Goal: Task Accomplishment & Management: Use online tool/utility

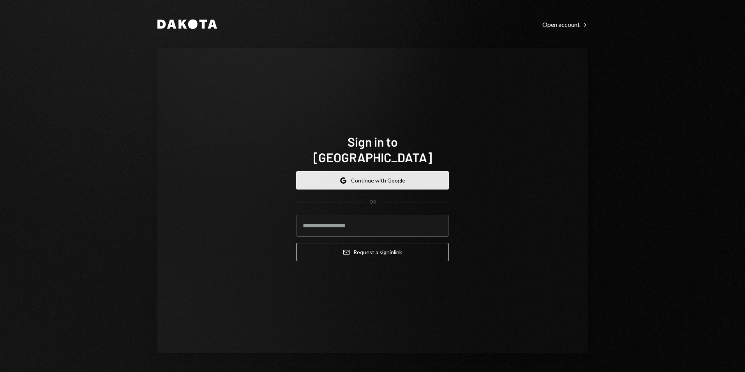
click at [376, 171] on button "Google Continue with Google" at bounding box center [372, 180] width 153 height 18
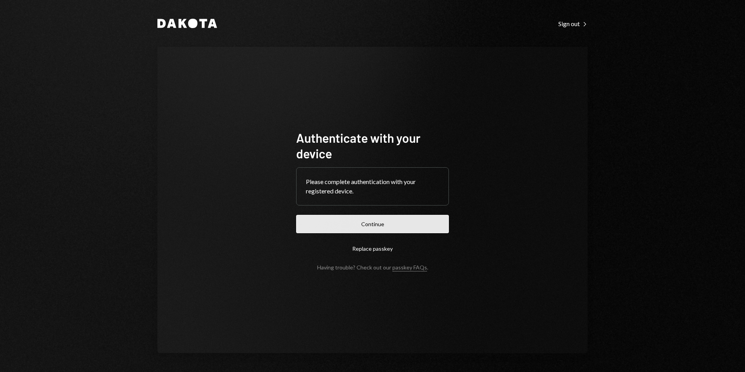
click at [387, 221] on button "Continue" at bounding box center [372, 224] width 153 height 18
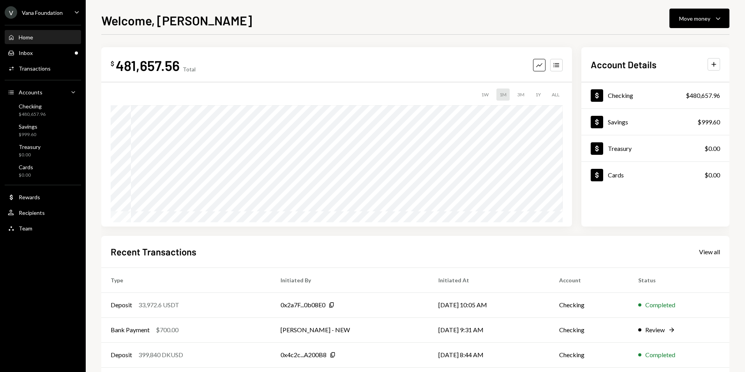
click at [56, 9] on div "Vana Foundation" at bounding box center [42, 12] width 41 height 7
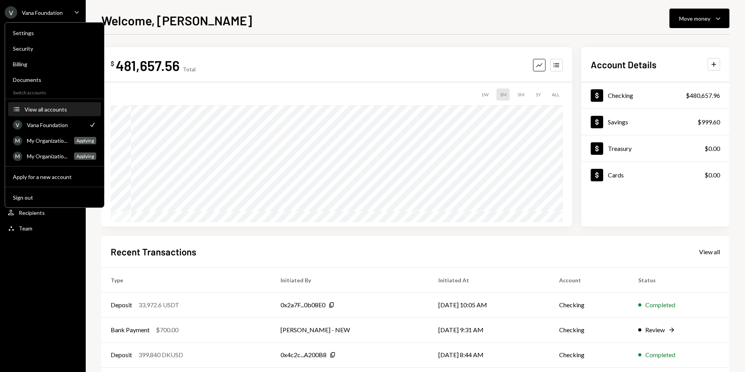
click at [48, 111] on div "View all accounts" at bounding box center [61, 109] width 72 height 7
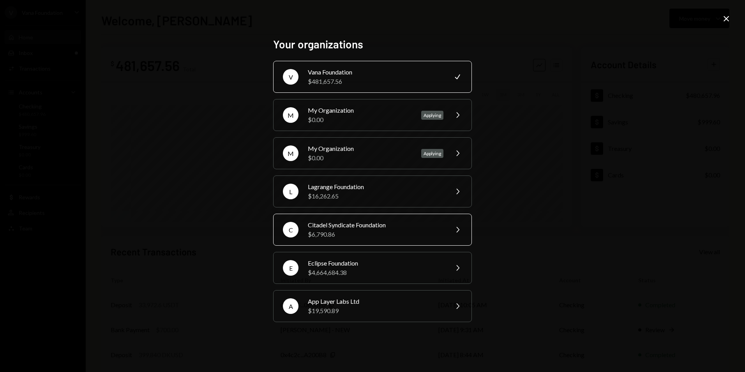
click at [356, 236] on div "$6,790.86" at bounding box center [376, 233] width 136 height 9
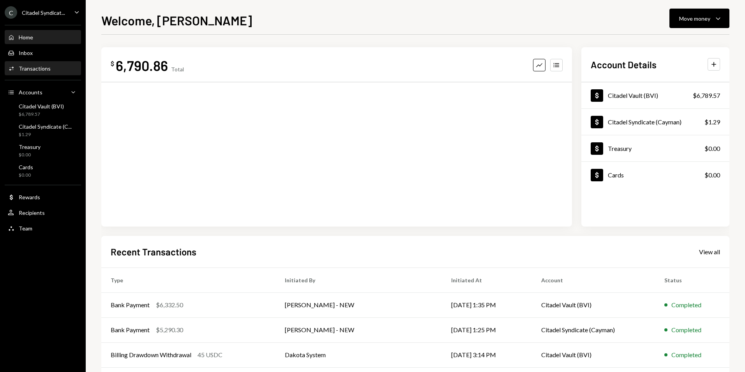
click at [41, 73] on div "Activities Transactions" at bounding box center [43, 68] width 70 height 13
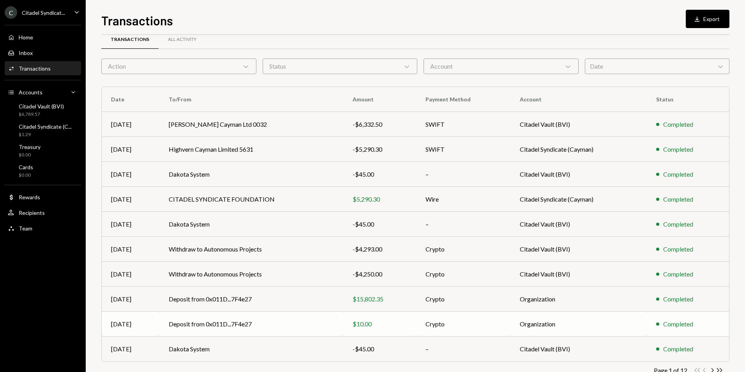
scroll to position [35, 0]
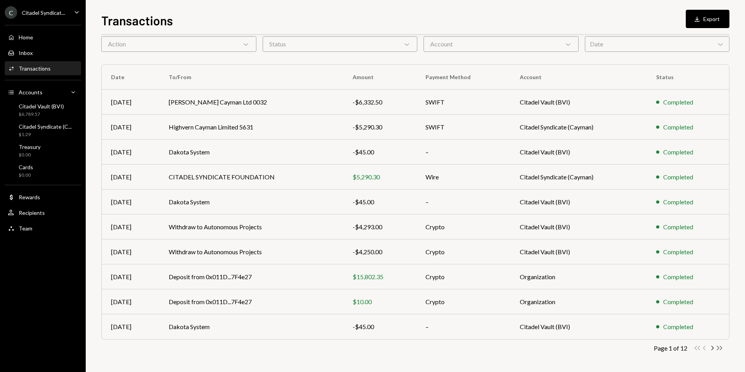
click at [722, 348] on icon "Double Arrow Right" at bounding box center [719, 347] width 7 height 7
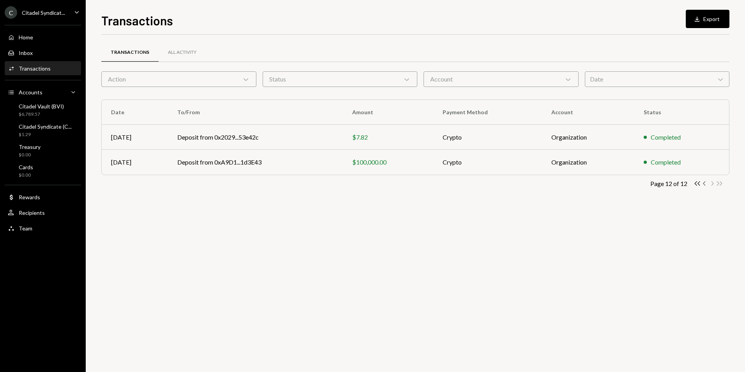
click at [704, 183] on icon "button" at bounding box center [704, 183] width 2 height 4
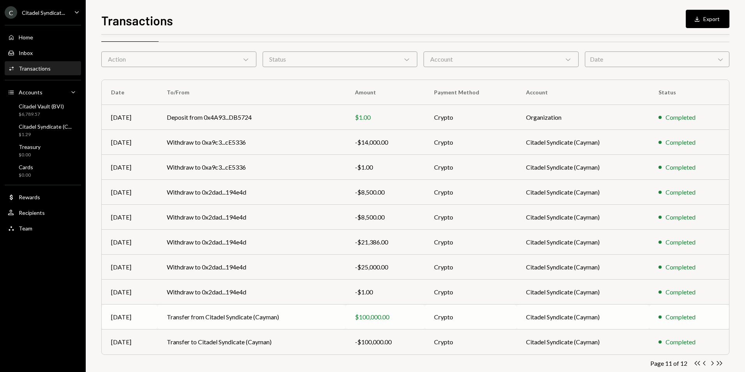
scroll to position [35, 0]
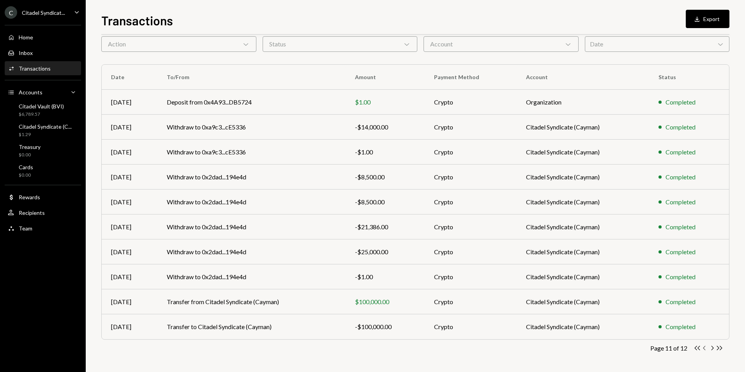
click at [704, 349] on icon "button" at bounding box center [704, 348] width 2 height 4
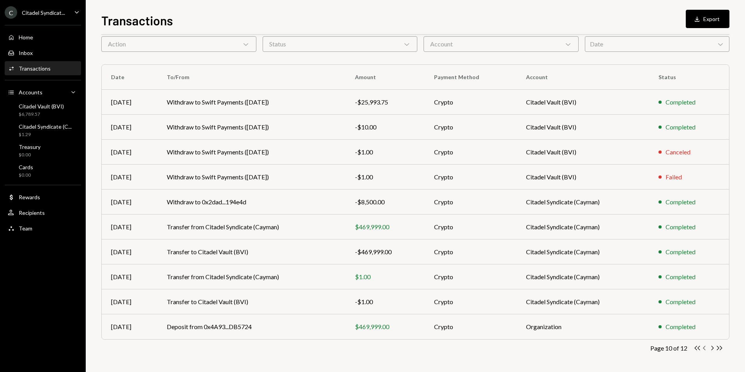
click at [704, 348] on icon "Chevron Left" at bounding box center [704, 347] width 7 height 7
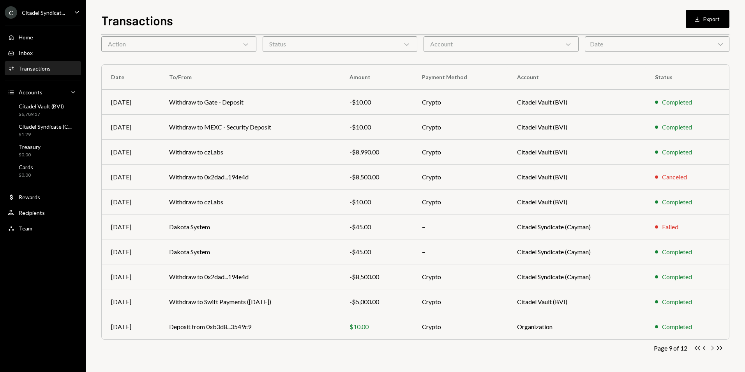
click at [715, 348] on icon "Chevron Right" at bounding box center [711, 347] width 7 height 7
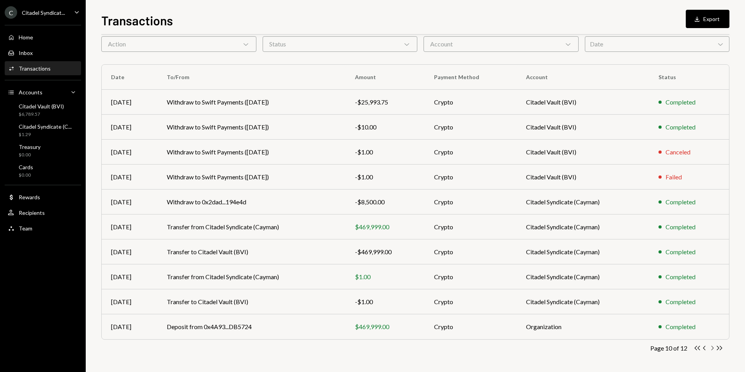
click at [714, 349] on icon "Chevron Right" at bounding box center [711, 347] width 7 height 7
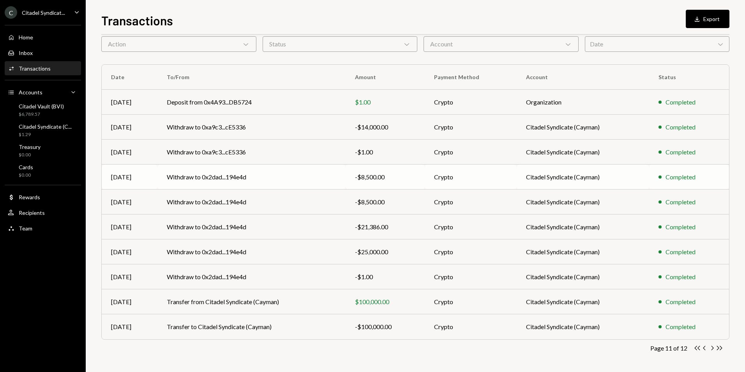
click at [275, 180] on td "Withdraw to 0x2dad...194e4d" at bounding box center [251, 176] width 188 height 25
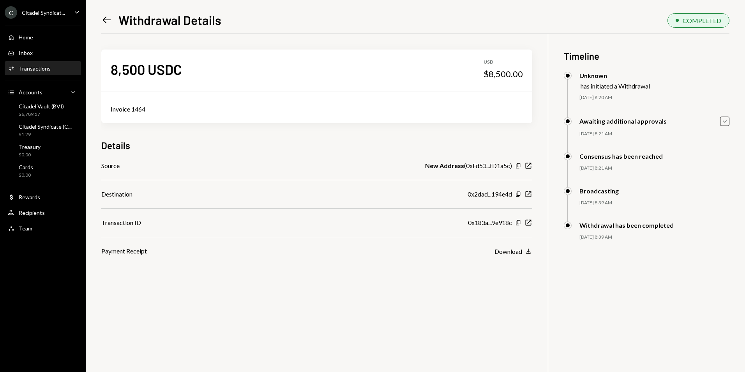
click at [109, 21] on icon "Left Arrow" at bounding box center [106, 19] width 11 height 11
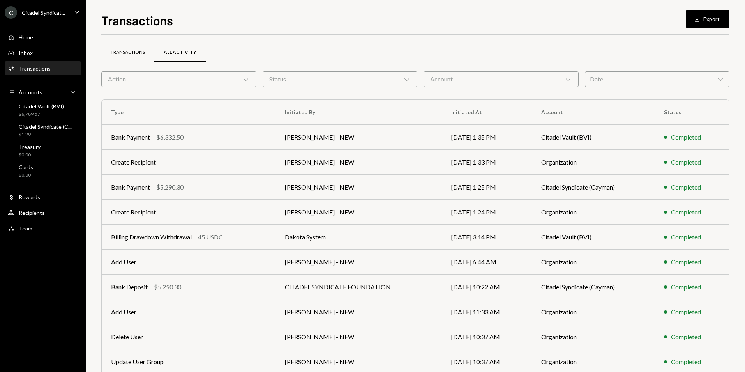
click at [128, 53] on div "Transactions" at bounding box center [128, 52] width 34 height 7
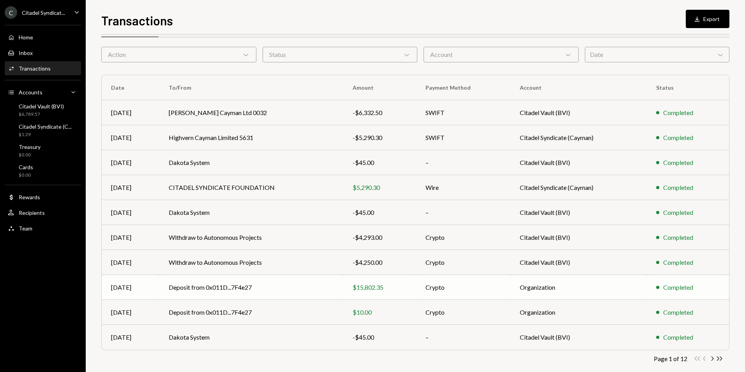
scroll to position [35, 0]
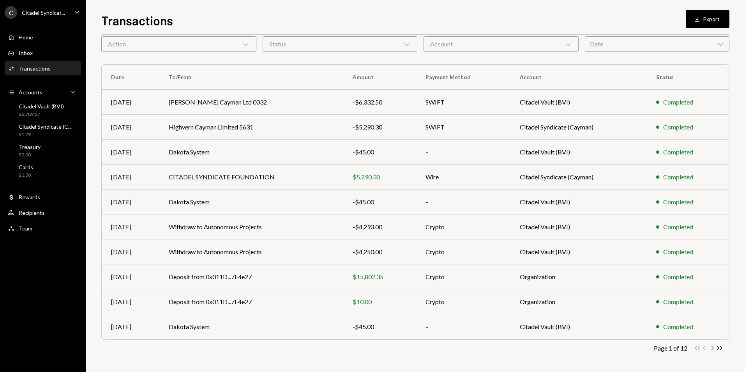
click at [711, 348] on icon "Chevron Right" at bounding box center [711, 347] width 7 height 7
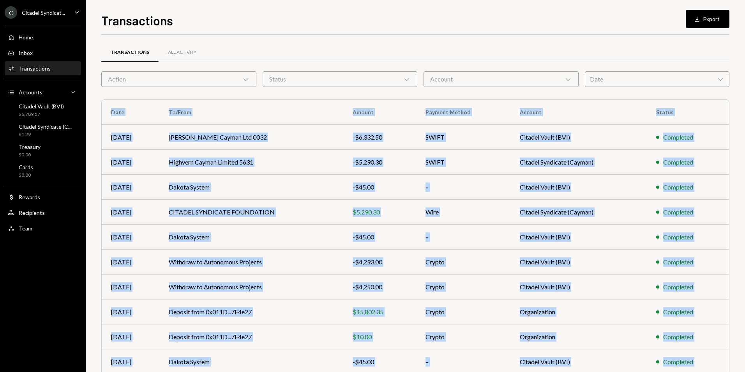
click at [711, 348] on div "Transactions All Activity Action Chevron Down Status Chevron Down Account Chevr…" at bounding box center [415, 203] width 628 height 337
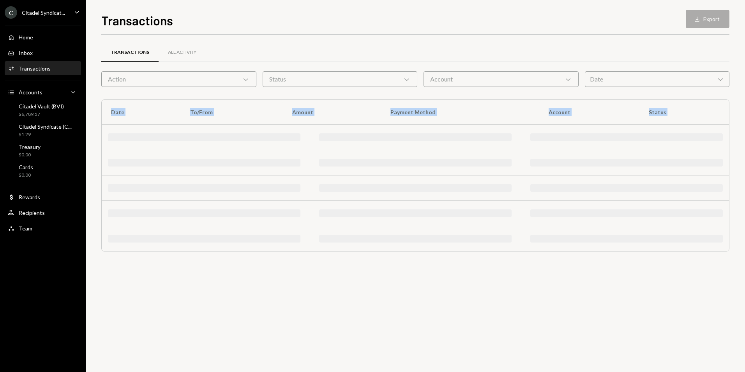
click at [711, 348] on div "Transactions All Activity Action Chevron Down Status Chevron Down Account Chevr…" at bounding box center [415, 203] width 628 height 337
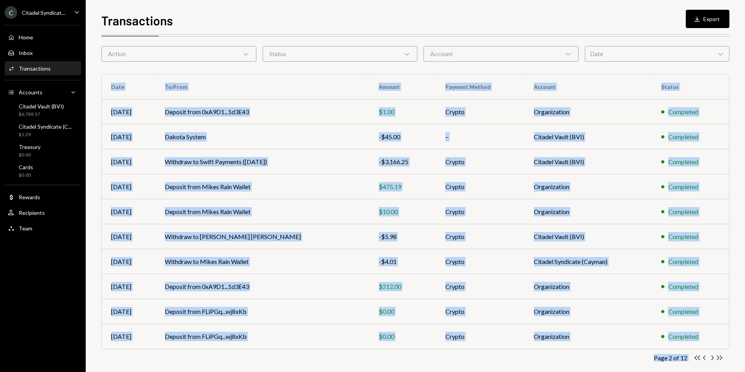
scroll to position [35, 0]
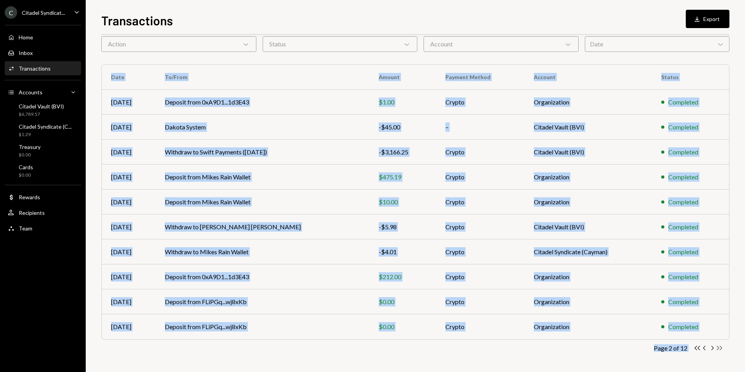
click at [719, 347] on icon "Double Arrow Right" at bounding box center [719, 347] width 7 height 7
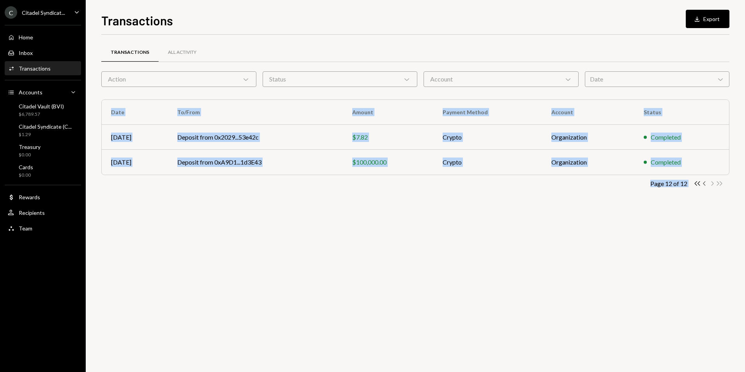
click at [704, 184] on icon "Chevron Left" at bounding box center [704, 183] width 7 height 7
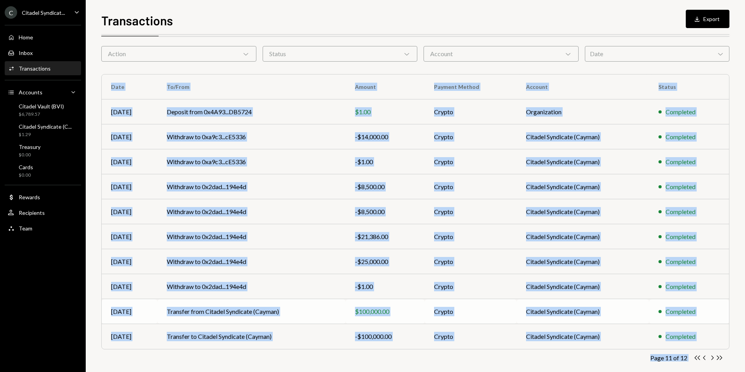
scroll to position [35, 0]
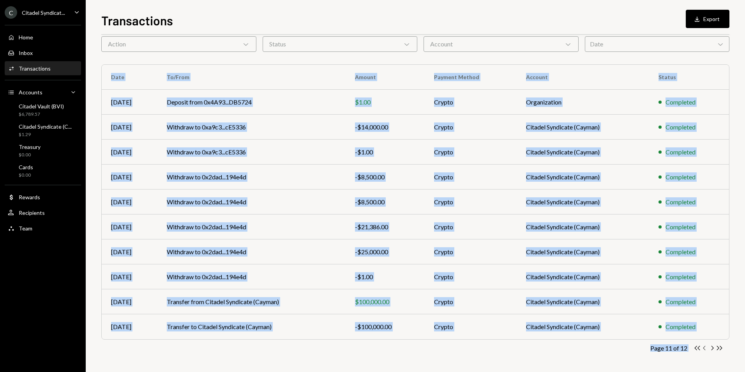
click at [703, 349] on icon "Chevron Left" at bounding box center [704, 347] width 7 height 7
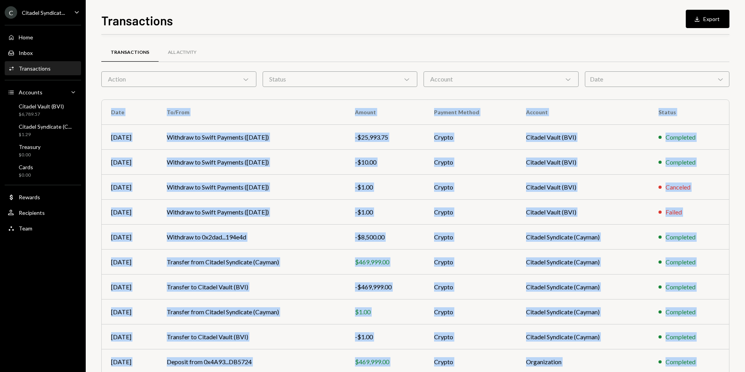
scroll to position [35, 0]
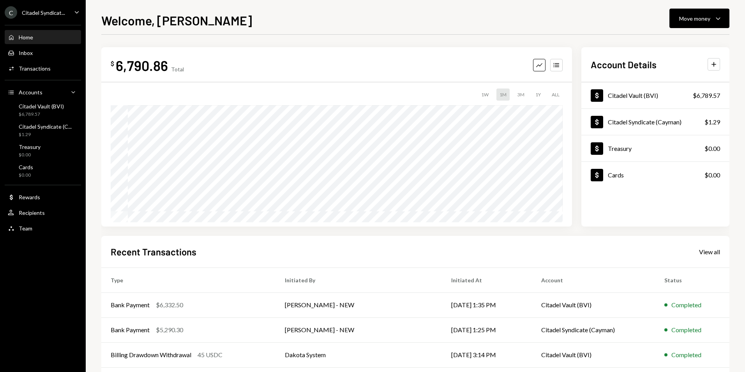
click at [47, 10] on div "Citadel Syndicat..." at bounding box center [43, 12] width 43 height 7
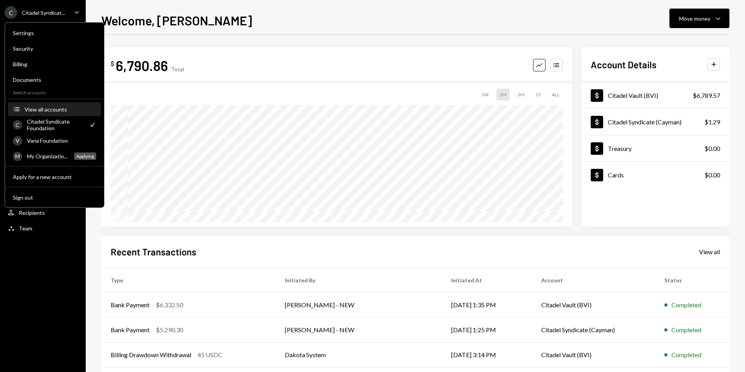
click at [56, 109] on div "View all accounts" at bounding box center [61, 109] width 72 height 7
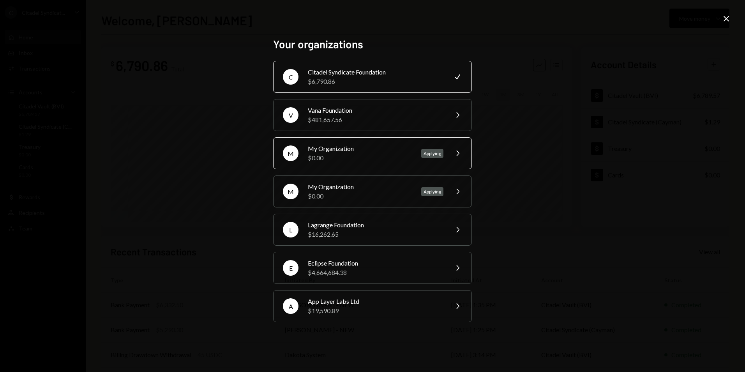
click at [388, 152] on div "My Organization" at bounding box center [360, 148] width 104 height 9
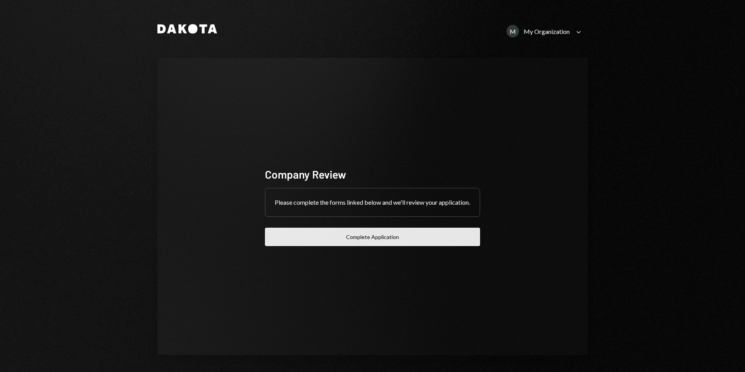
click at [373, 239] on button "Complete Application" at bounding box center [372, 237] width 215 height 18
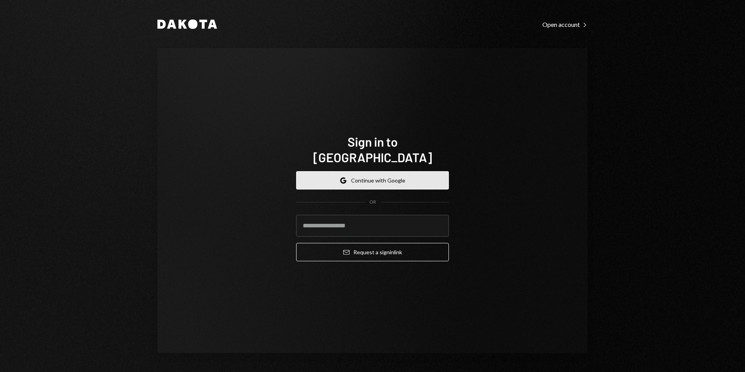
click at [352, 171] on button "Google Continue with Google" at bounding box center [372, 180] width 153 height 18
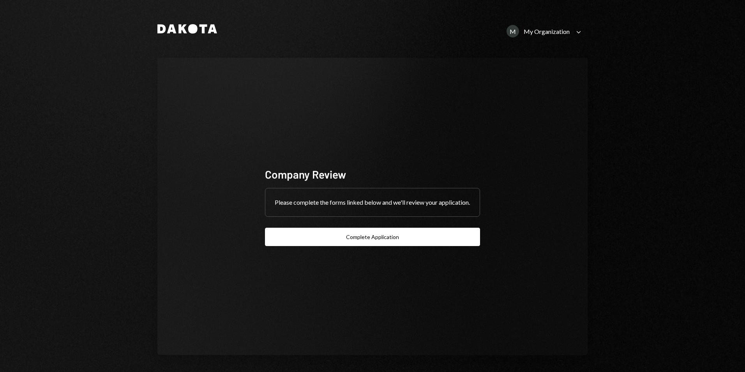
click at [544, 30] on div "My Organization" at bounding box center [547, 31] width 46 height 7
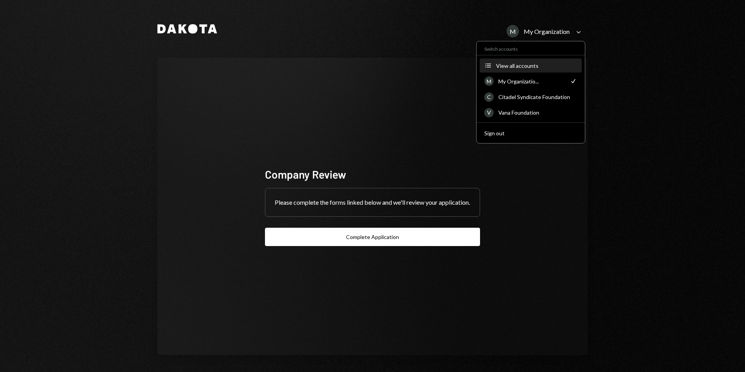
click at [519, 64] on div "View all accounts" at bounding box center [536, 65] width 81 height 7
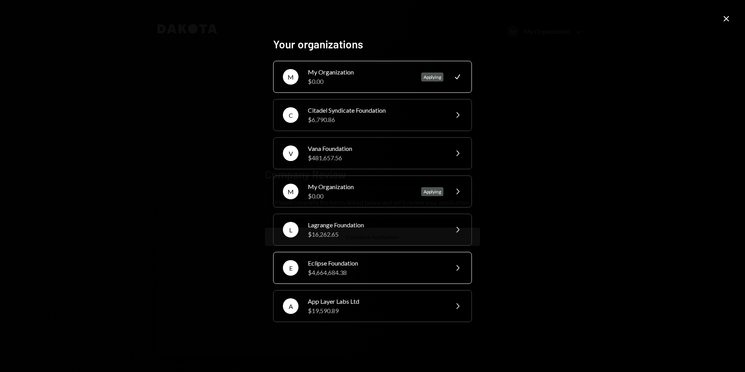
click at [337, 268] on div "$4,664,684.38" at bounding box center [376, 272] width 136 height 9
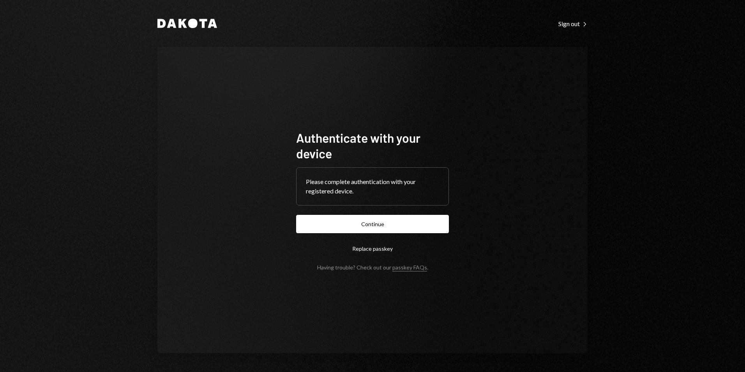
click at [378, 221] on button "Continue" at bounding box center [372, 224] width 153 height 18
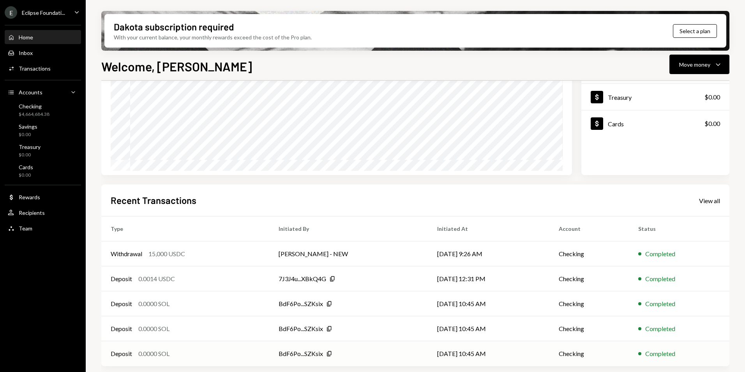
scroll to position [98, 0]
click at [28, 67] on div "Transactions" at bounding box center [35, 68] width 32 height 7
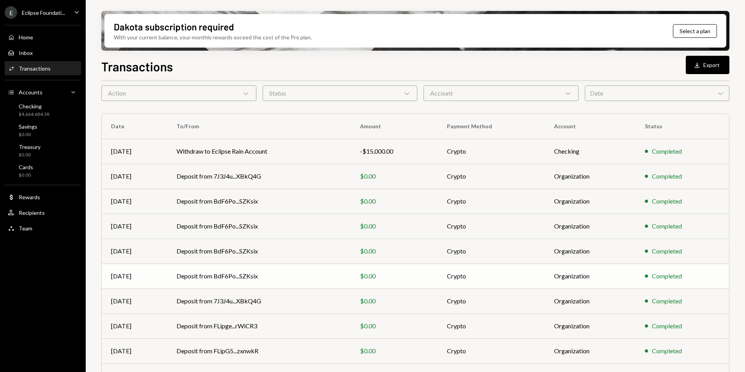
scroll to position [72, 0]
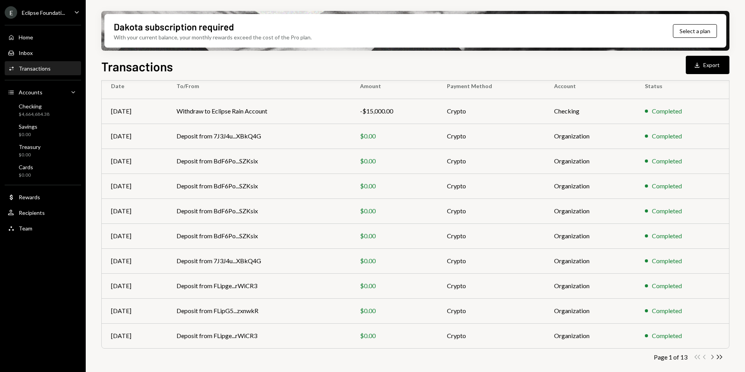
click at [712, 357] on icon "Chevron Right" at bounding box center [711, 356] width 7 height 7
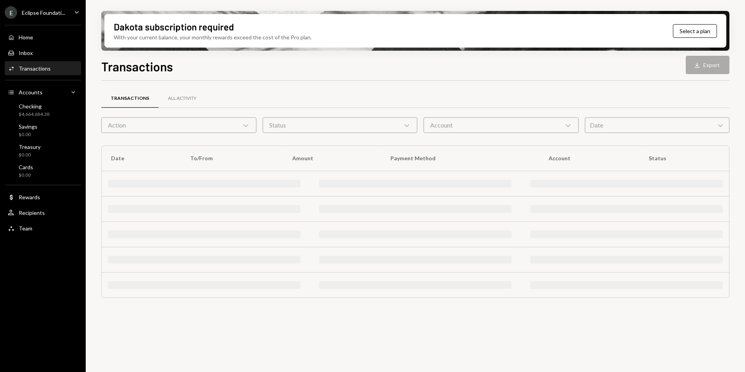
scroll to position [0, 0]
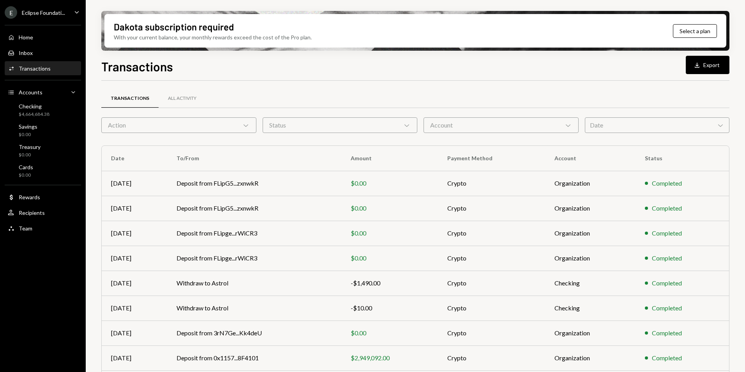
click at [40, 13] on div "Eclipse Foundati..." at bounding box center [43, 12] width 43 height 7
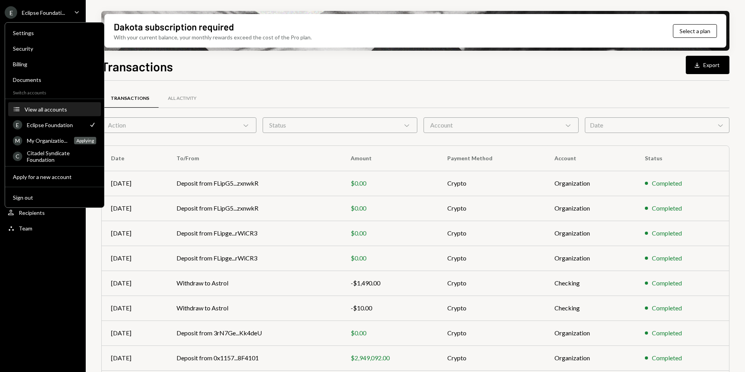
click at [48, 111] on div "View all accounts" at bounding box center [61, 109] width 72 height 7
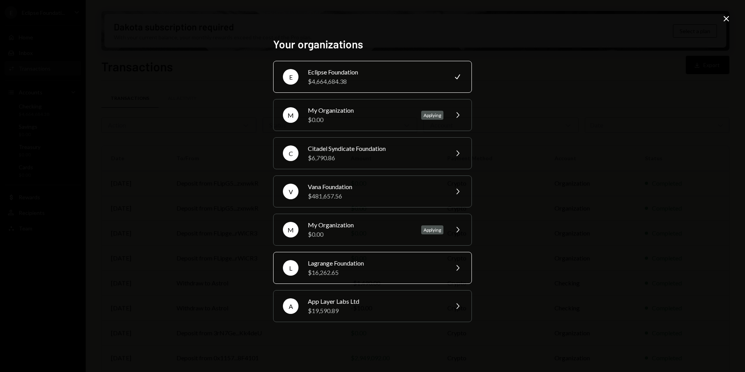
click at [345, 272] on div "$16,262.65" at bounding box center [376, 272] width 136 height 9
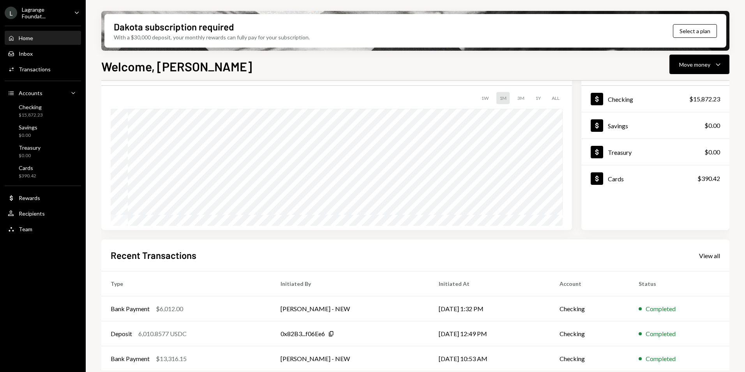
scroll to position [98, 0]
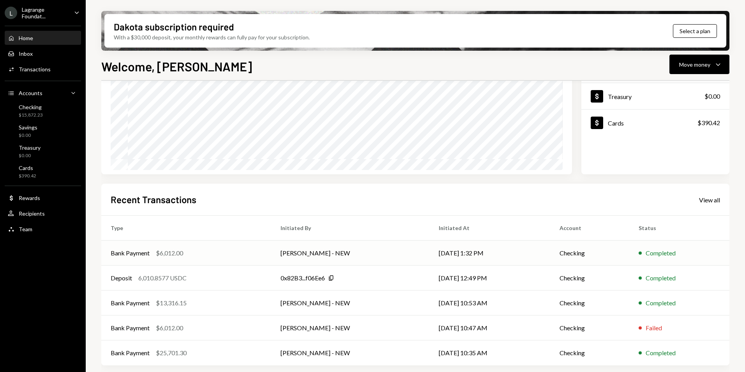
click at [218, 257] on div "Bank Payment $6,012.00" at bounding box center [186, 252] width 151 height 9
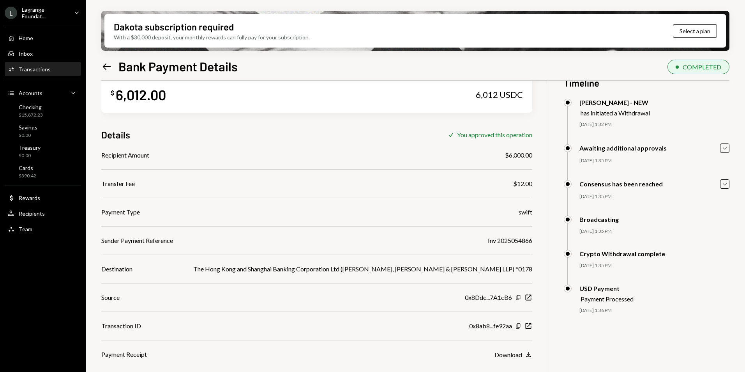
scroll to position [39, 0]
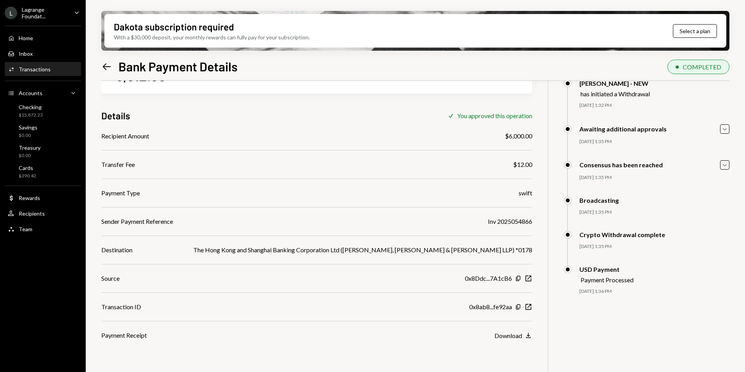
click at [105, 64] on icon at bounding box center [107, 66] width 8 height 7
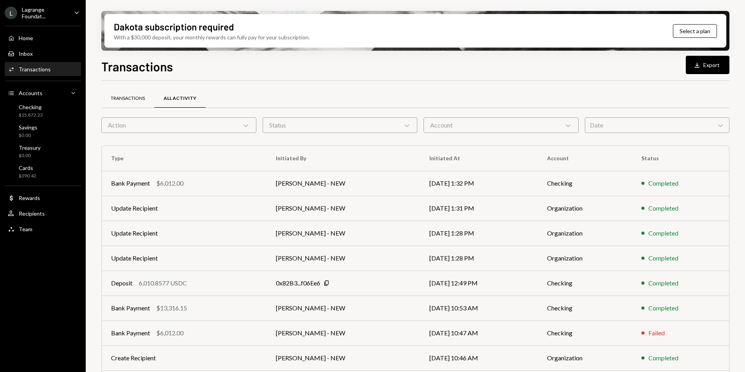
click at [121, 97] on div "Transactions" at bounding box center [128, 98] width 34 height 7
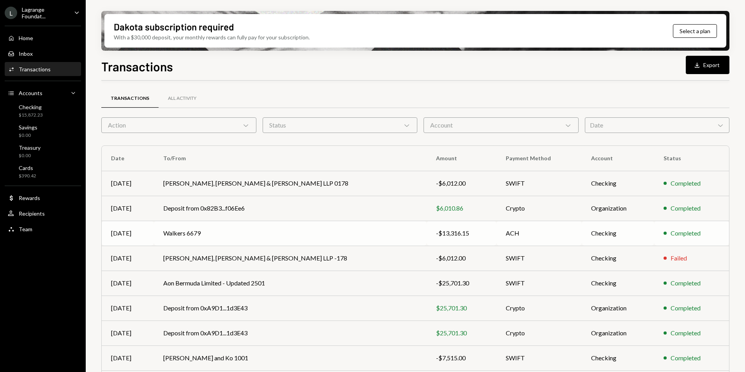
scroll to position [72, 0]
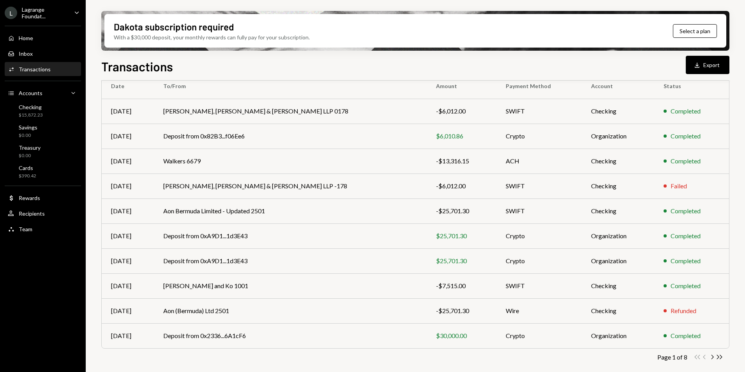
click at [326, 210] on td "Aon Bermuda Limited - Updated 2501" at bounding box center [290, 210] width 273 height 25
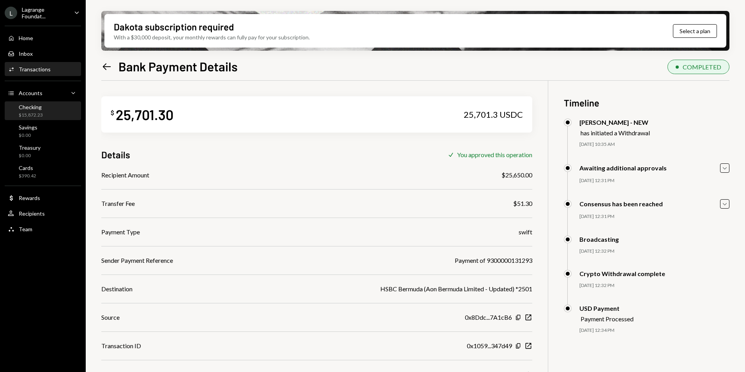
click at [40, 111] on div "Checking $15,872.23" at bounding box center [31, 111] width 24 height 15
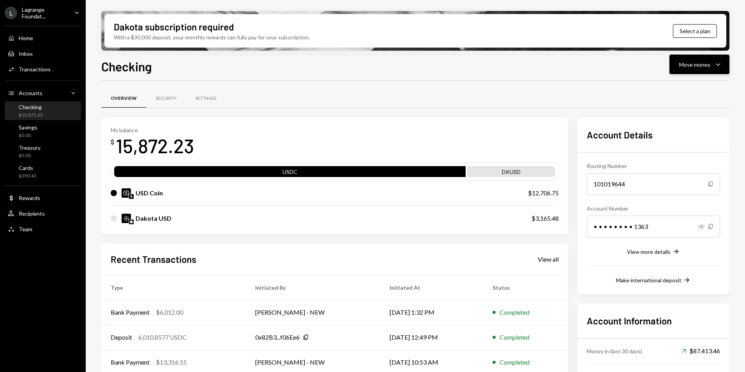
click at [717, 59] on button "Move money Caret Down" at bounding box center [699, 64] width 60 height 19
click at [691, 85] on div "Send" at bounding box center [693, 88] width 57 height 8
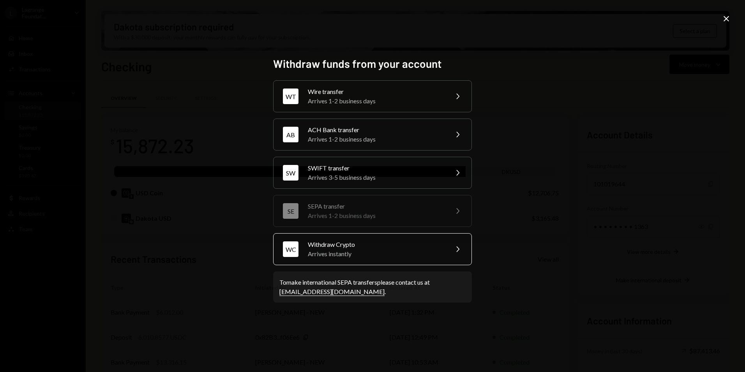
click at [351, 249] on div "Withdraw Crypto" at bounding box center [376, 244] width 136 height 9
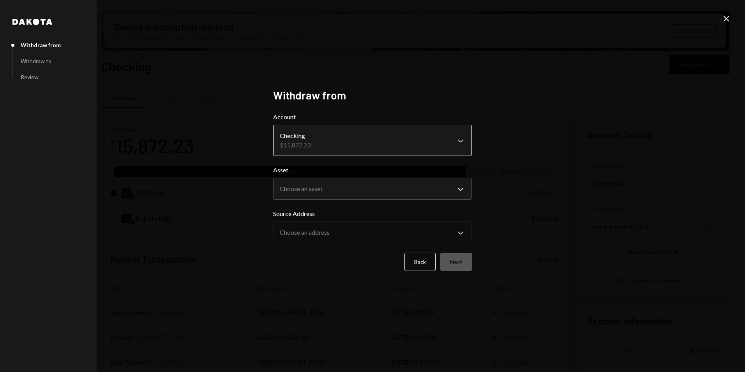
click at [328, 142] on body "L Lagrange Foundat... Caret Down Home Home Inbox Inbox Activities Transactions …" at bounding box center [372, 186] width 745 height 372
click at [313, 189] on body "L Lagrange Foundat... Caret Down Home Home Inbox Inbox Activities Transactions …" at bounding box center [372, 186] width 745 height 372
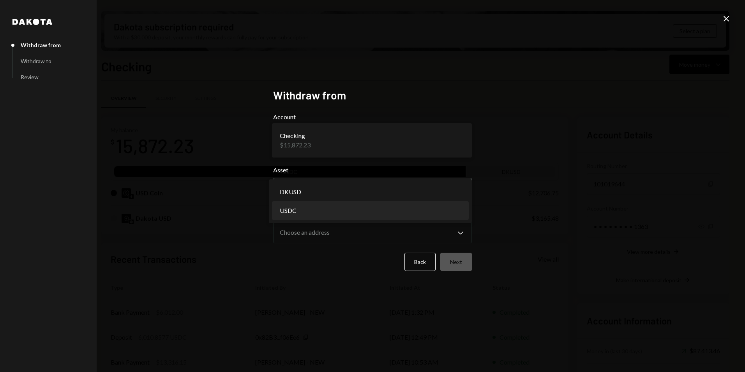
select select "****"
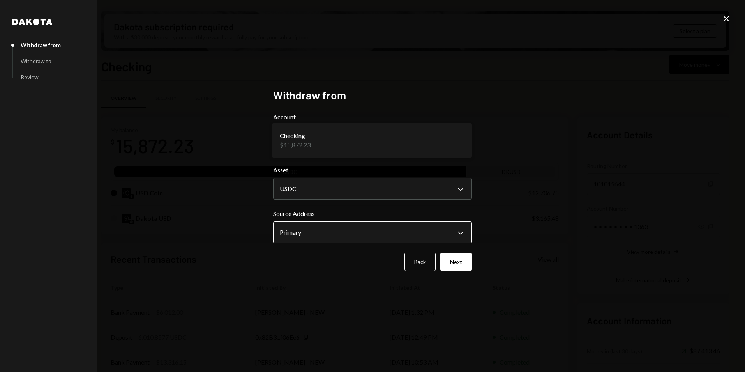
click at [312, 233] on body "L Lagrange Foundat... Caret Down Home Home Inbox Inbox Activities Transactions …" at bounding box center [372, 186] width 745 height 372
click at [457, 265] on button "Next" at bounding box center [456, 261] width 32 height 18
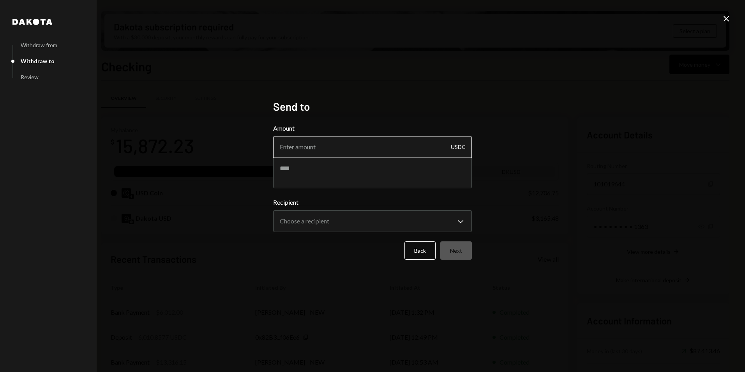
click at [312, 146] on input "Amount" at bounding box center [372, 147] width 199 height 22
type input "5000"
click at [314, 179] on textarea at bounding box center [372, 172] width 199 height 31
click at [303, 169] on textarea at bounding box center [372, 172] width 199 height 31
paste textarea "**********"
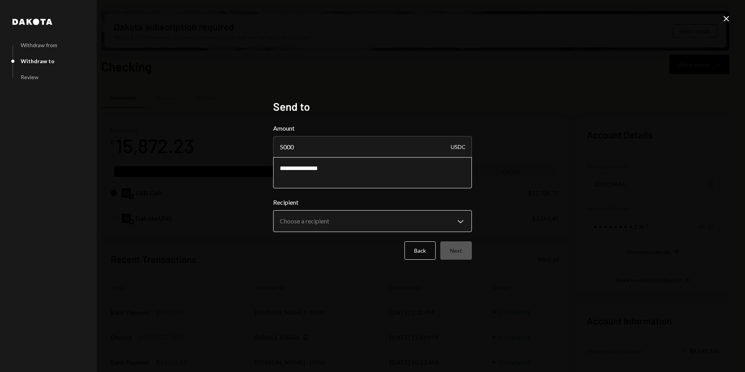
type textarea "**********"
click at [347, 221] on body "L Lagrange Foundat... Caret Down Home Home Inbox Inbox Activities Transactions …" at bounding box center [372, 186] width 745 height 372
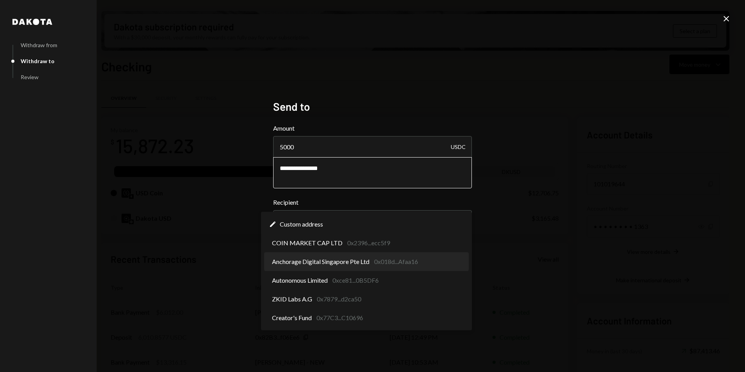
select select "**********"
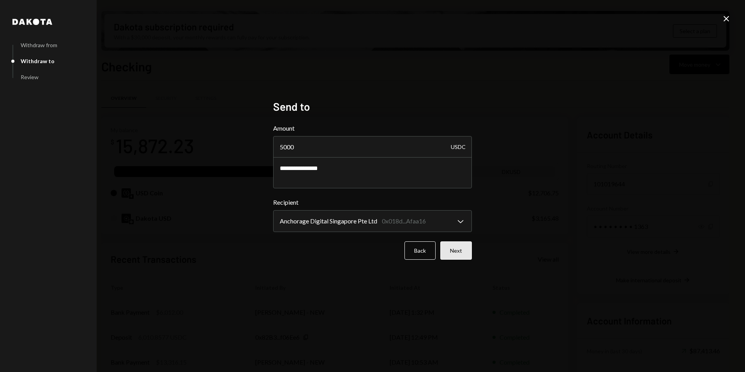
click at [446, 249] on button "Next" at bounding box center [456, 250] width 32 height 18
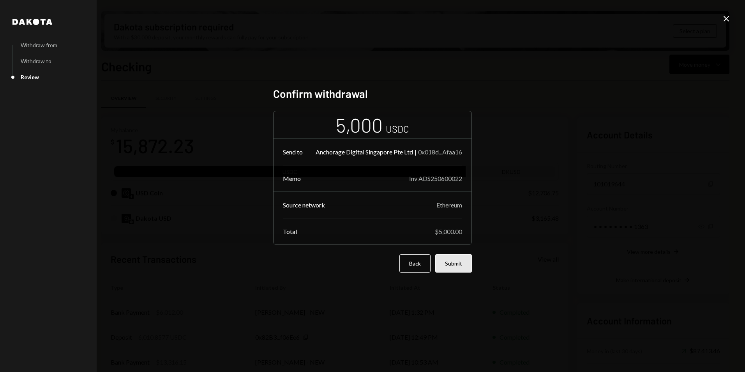
click at [457, 266] on button "Submit" at bounding box center [453, 263] width 37 height 18
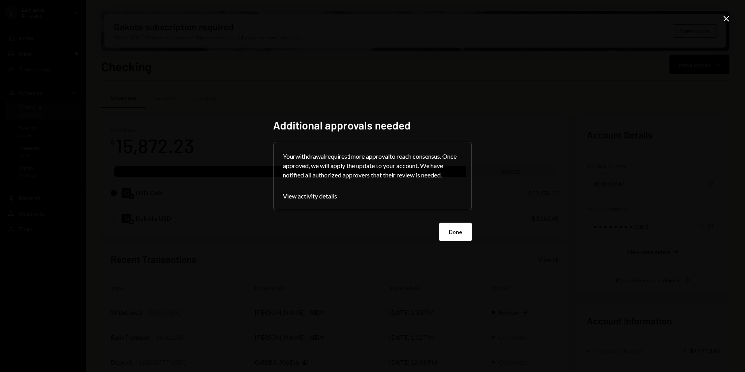
click at [464, 231] on button "Done" at bounding box center [455, 231] width 33 height 18
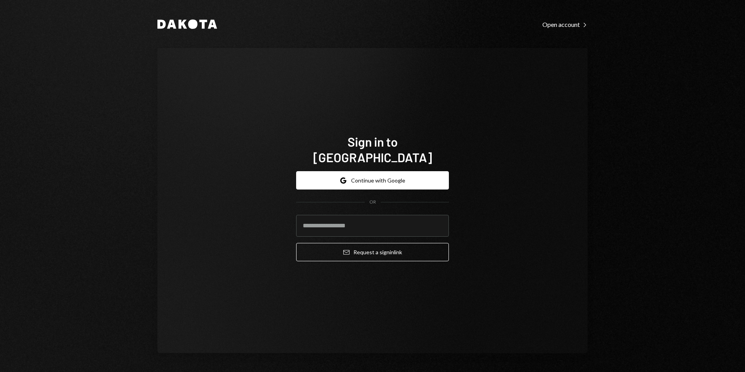
click at [233, 160] on div "Sign in to [GEOGRAPHIC_DATA] Google Continue with Google OR Email Request a sig…" at bounding box center [372, 200] width 430 height 305
